Goal: Find specific page/section: Find specific page/section

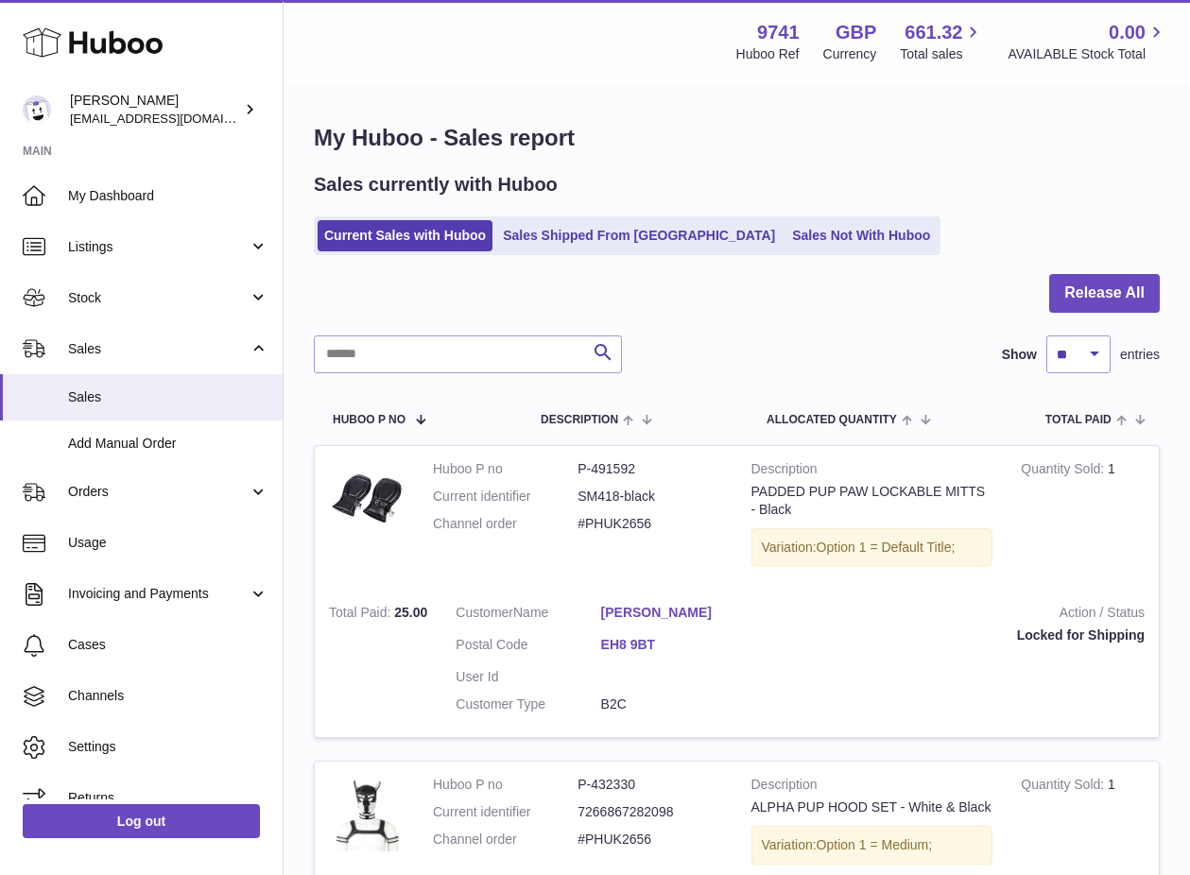
click at [785, 238] on link "Sales Not With Huboo" at bounding box center [860, 235] width 151 height 31
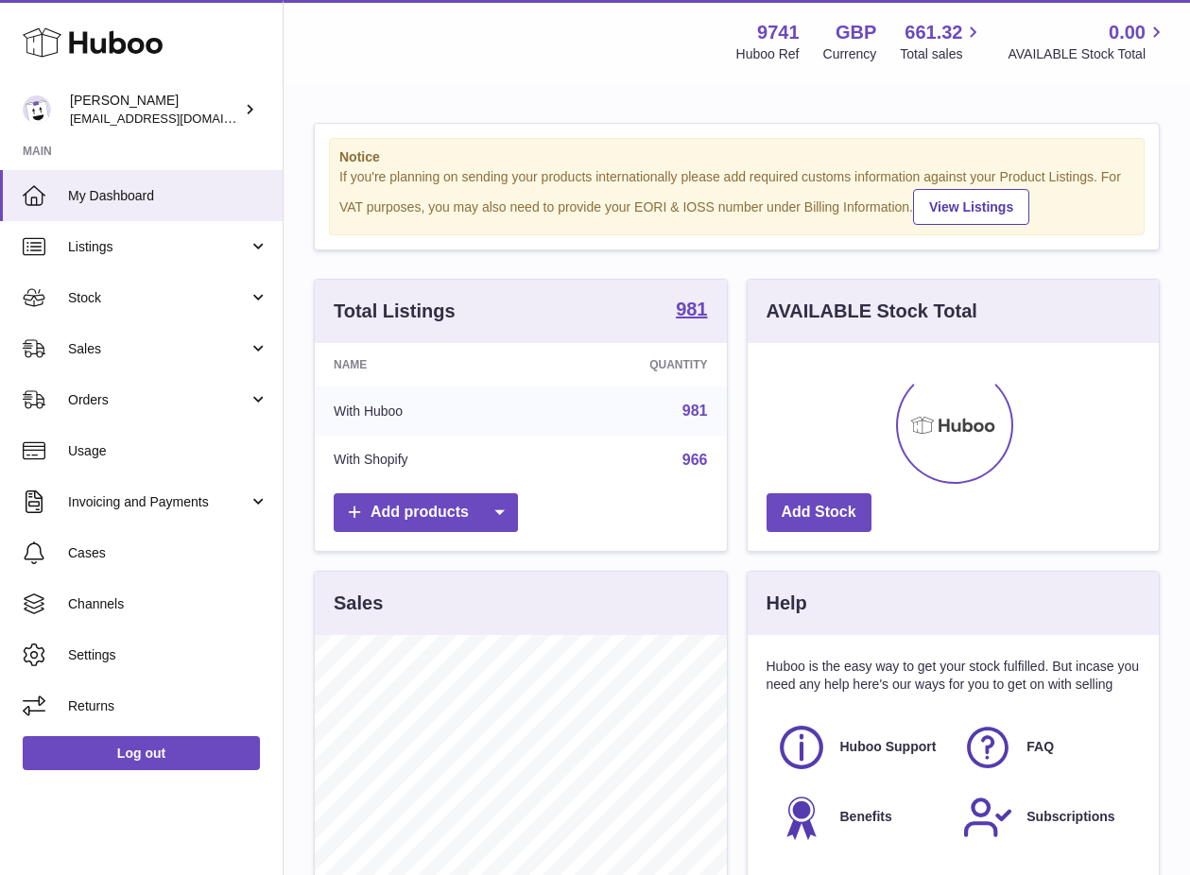
scroll to position [295, 411]
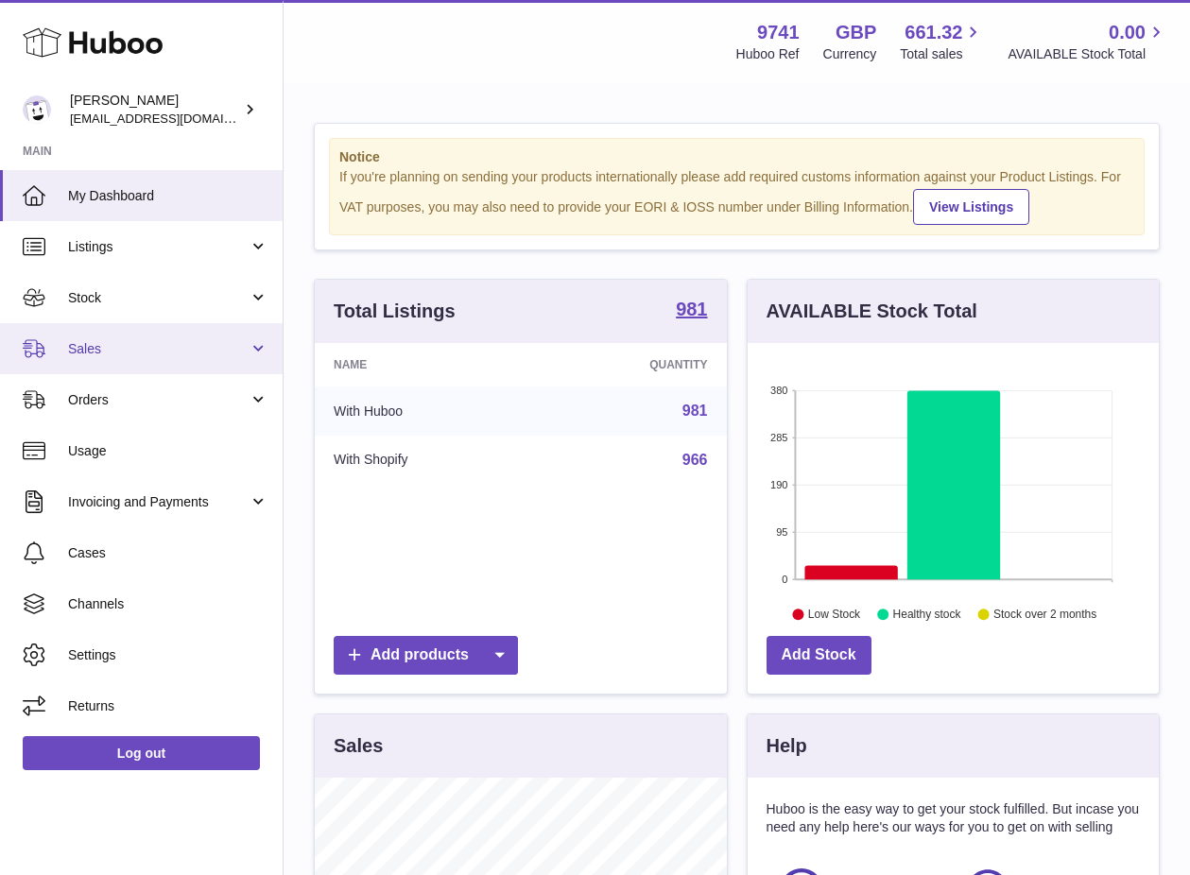
click at [97, 365] on link "Sales" at bounding box center [141, 348] width 283 height 51
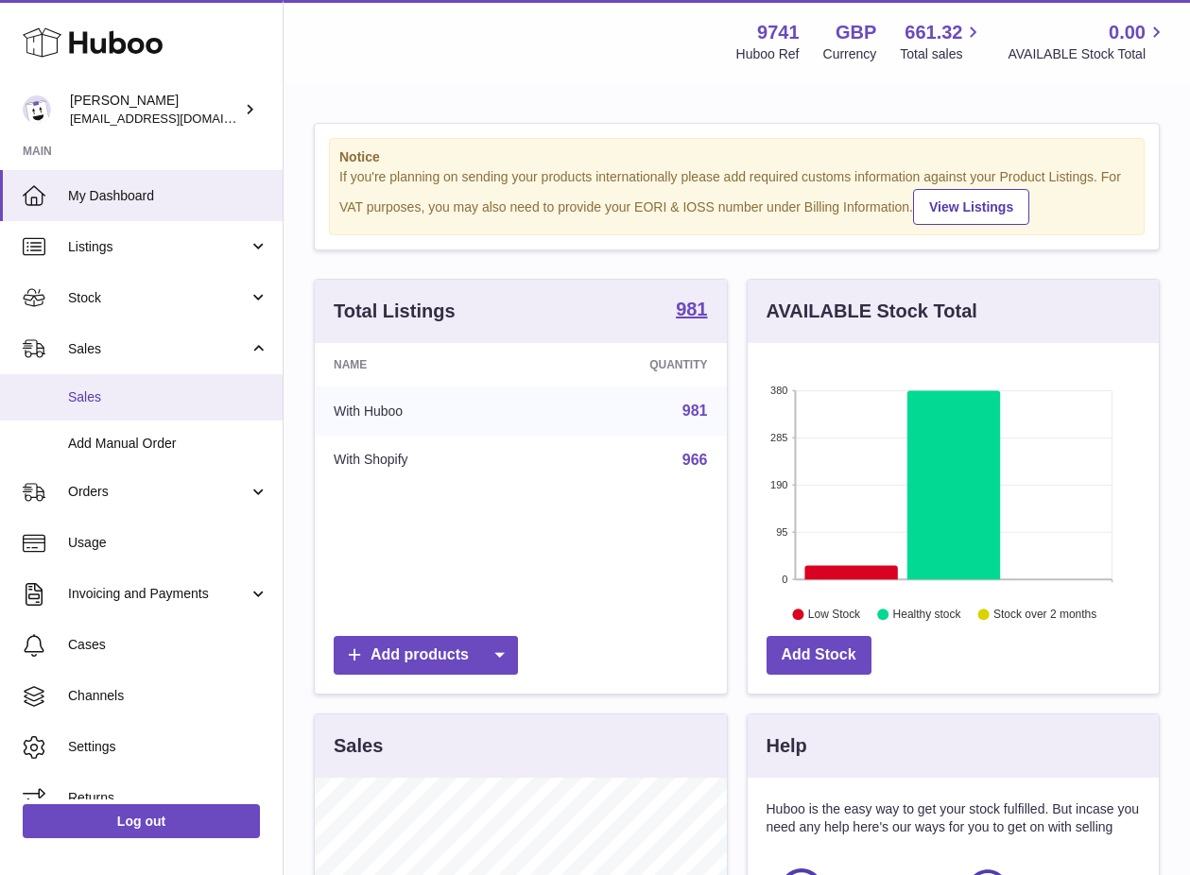
click at [92, 400] on span "Sales" at bounding box center [168, 397] width 200 height 18
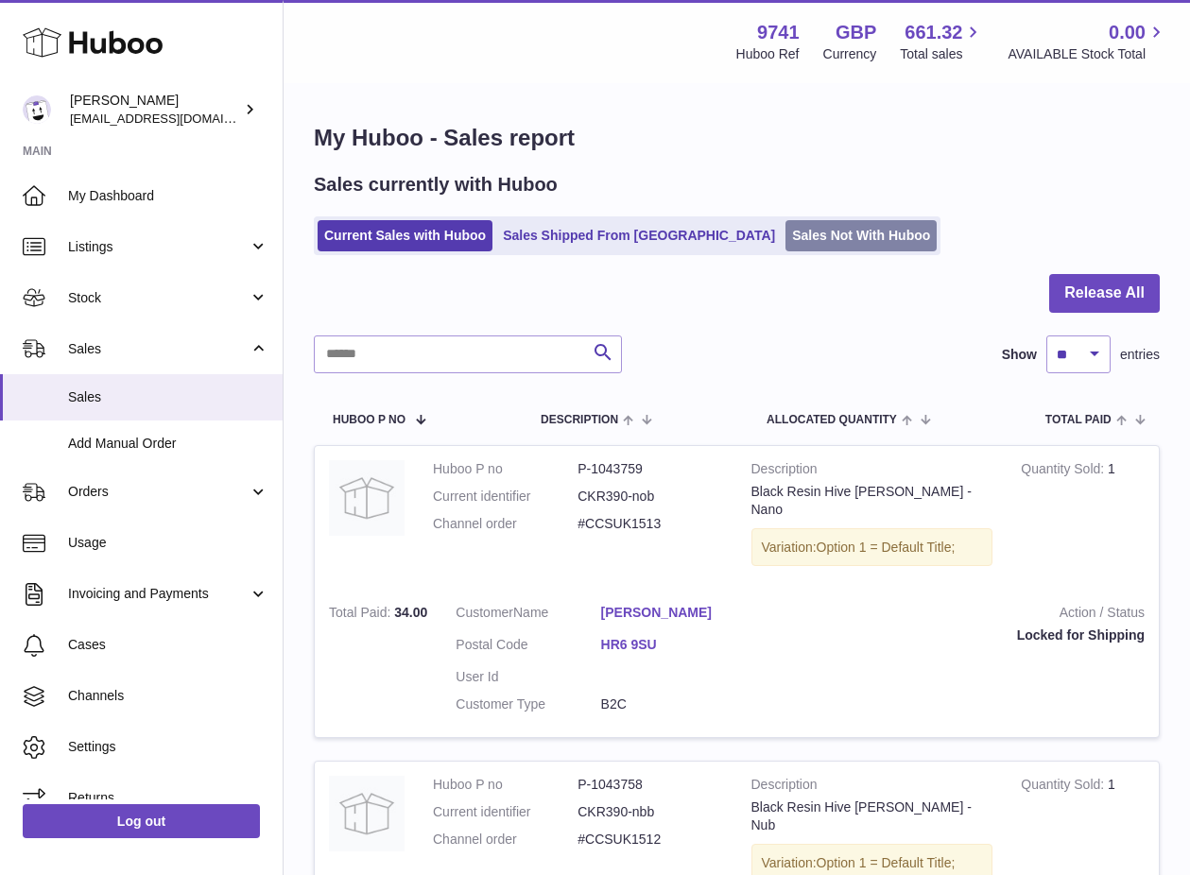
click at [785, 242] on link "Sales Not With Huboo" at bounding box center [860, 235] width 151 height 31
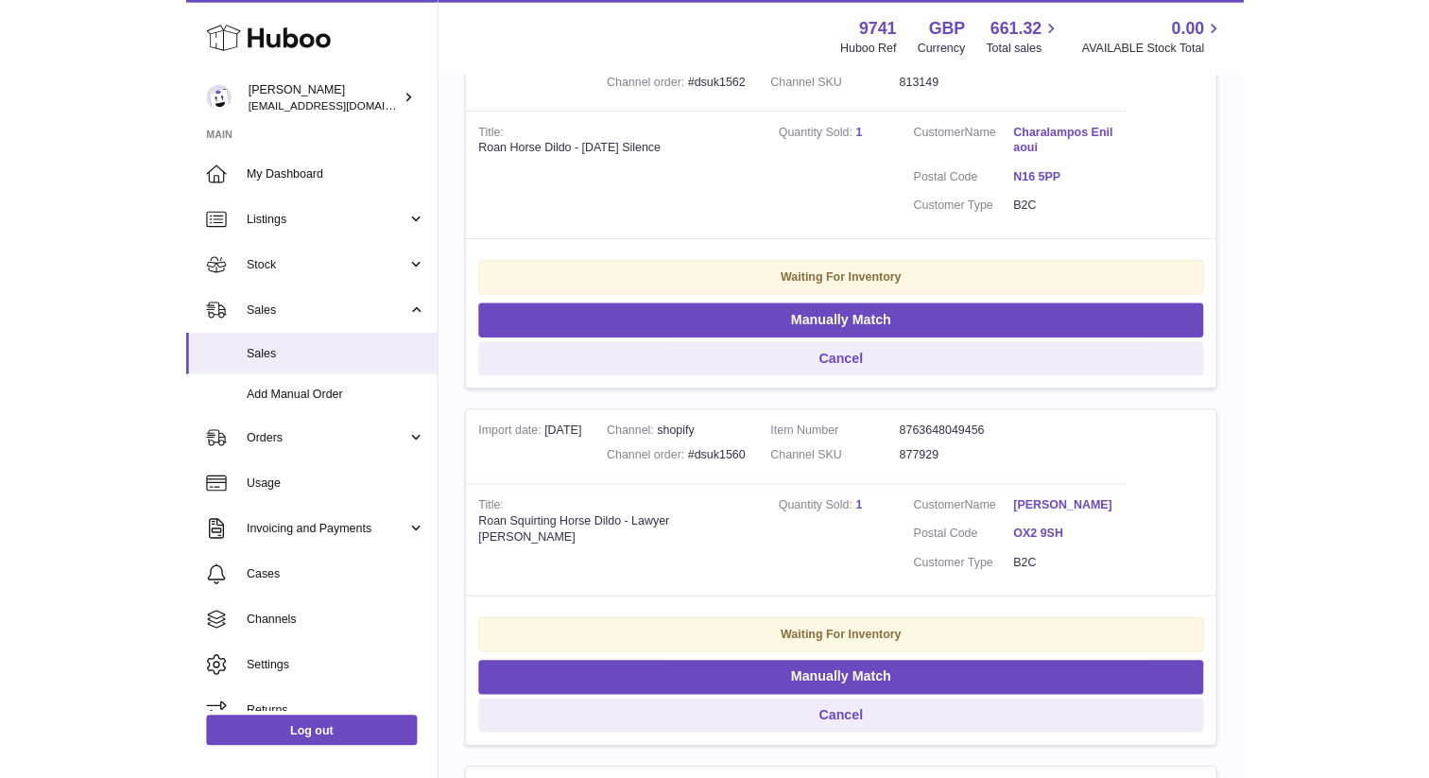
scroll to position [480, 0]
